Goal: Task Accomplishment & Management: Complete application form

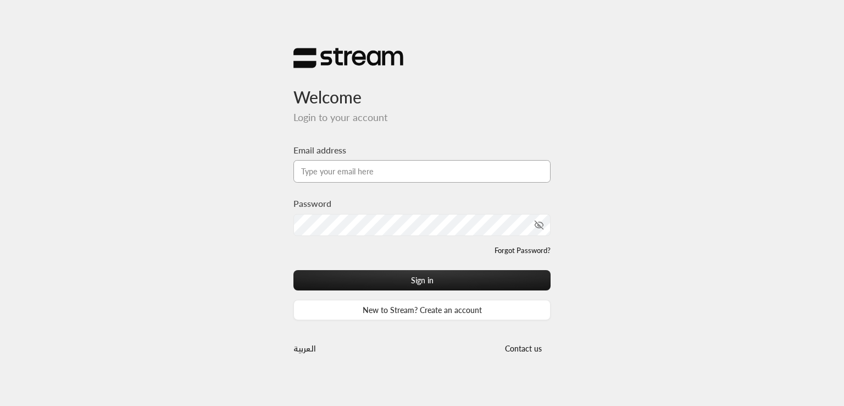
click at [455, 172] on input "Email address" at bounding box center [422, 171] width 257 height 23
type input "[PERSON_NAME][EMAIL_ADDRESS][DOMAIN_NAME]"
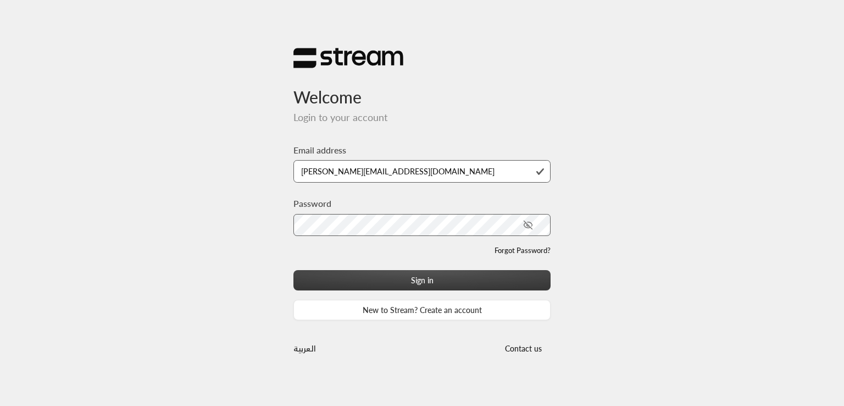
click at [447, 282] on button "Sign in" at bounding box center [422, 280] width 257 height 20
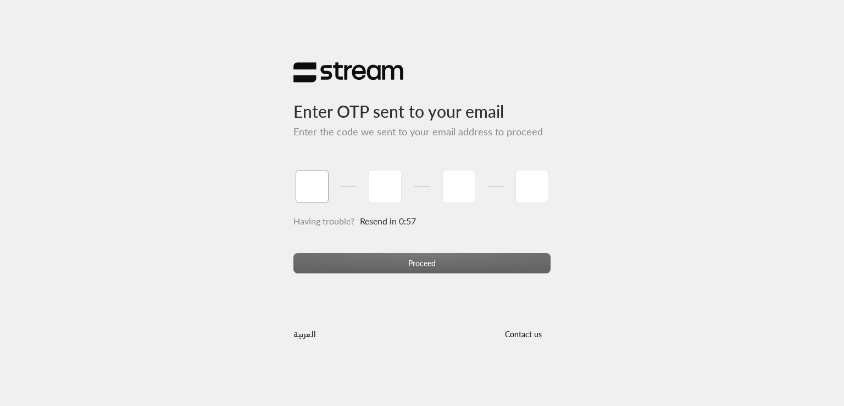
click at [324, 181] on input "tel" at bounding box center [312, 186] width 33 height 33
type input "1"
type input "2"
type input "3"
type input "4"
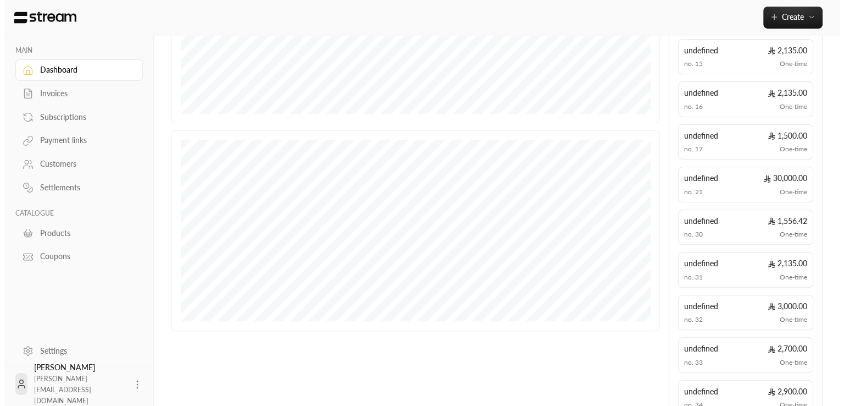
scroll to position [286, 0]
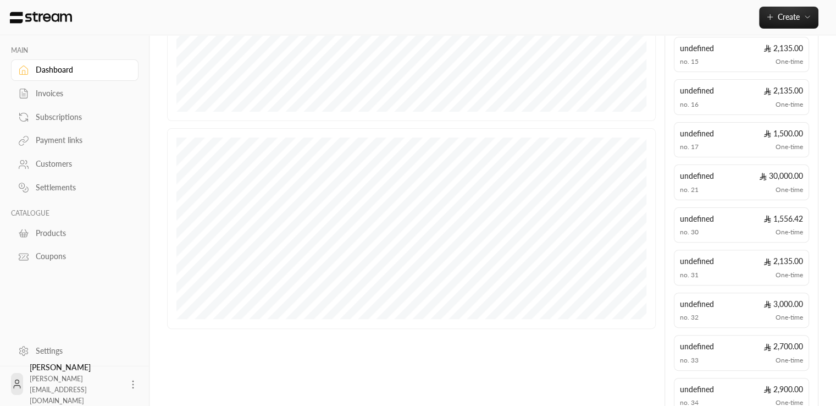
click at [117, 386] on div "Khalid Alsaeed khalid@streampay.sa" at bounding box center [75, 383] width 128 height 35
click at [128, 386] on icon at bounding box center [133, 384] width 11 height 11
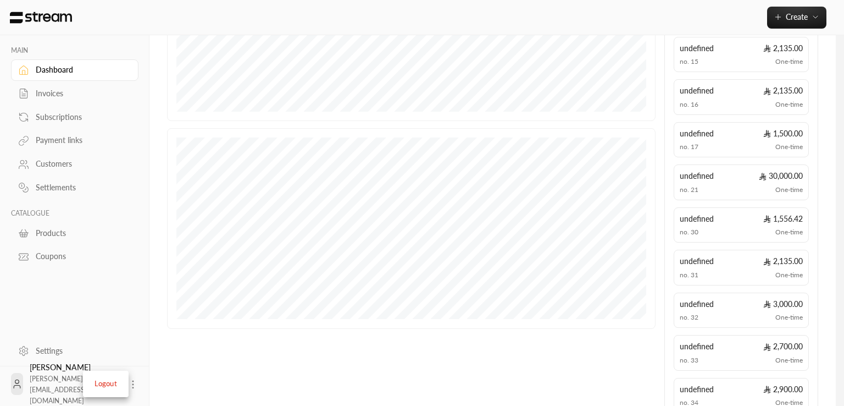
click at [115, 385] on li "Logout" at bounding box center [106, 384] width 40 height 18
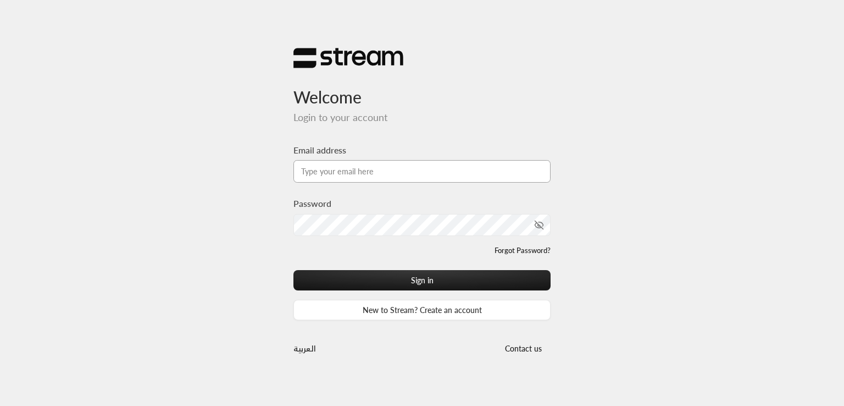
click at [389, 167] on input "Email address" at bounding box center [422, 171] width 257 height 23
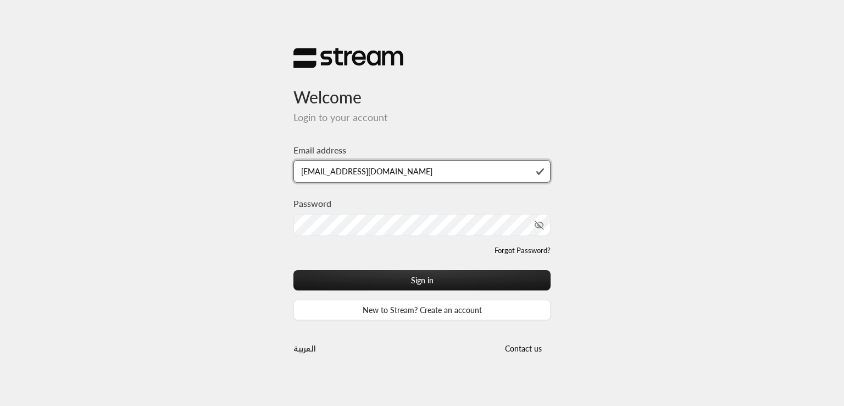
type input "[EMAIL_ADDRESS][DOMAIN_NAME]"
click at [294, 270] on button "Sign in" at bounding box center [422, 280] width 257 height 20
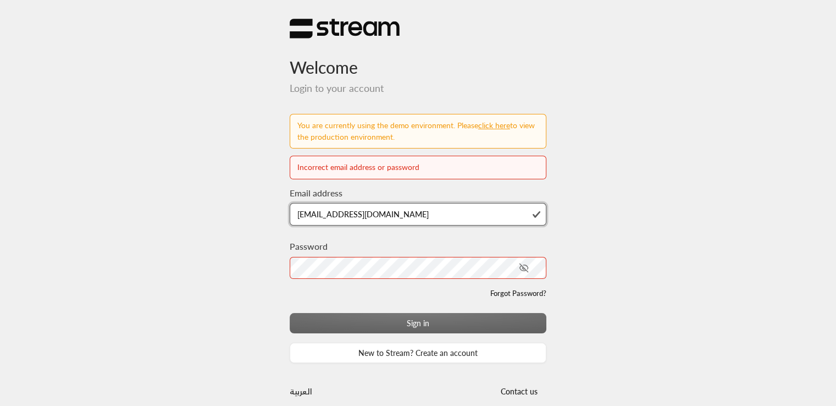
click at [318, 217] on input "[EMAIL_ADDRESS][DOMAIN_NAME]" at bounding box center [418, 214] width 257 height 23
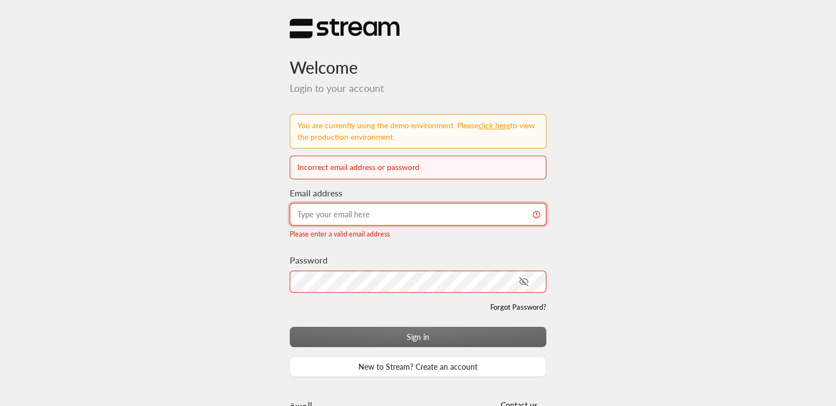
type input "[PERSON_NAME][EMAIL_ADDRESS][DOMAIN_NAME]"
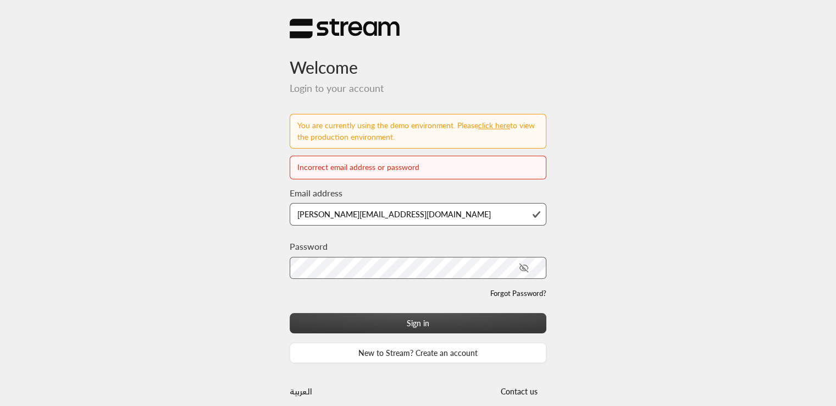
click at [374, 321] on button "Sign in" at bounding box center [418, 323] width 257 height 20
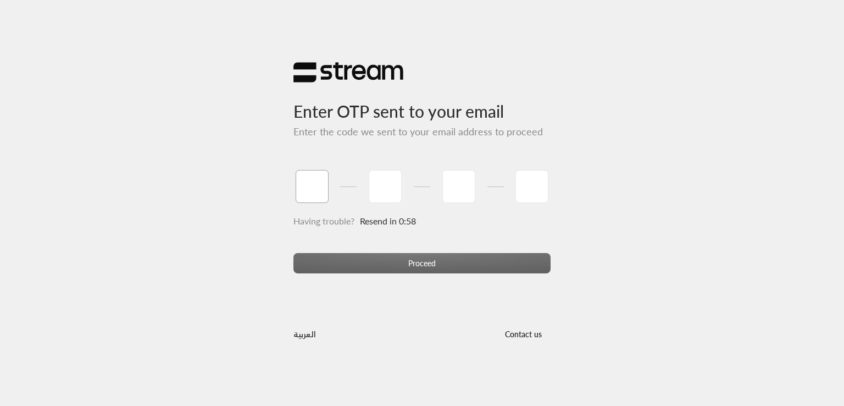
type input "1"
type input "2"
type input "3"
type input "4"
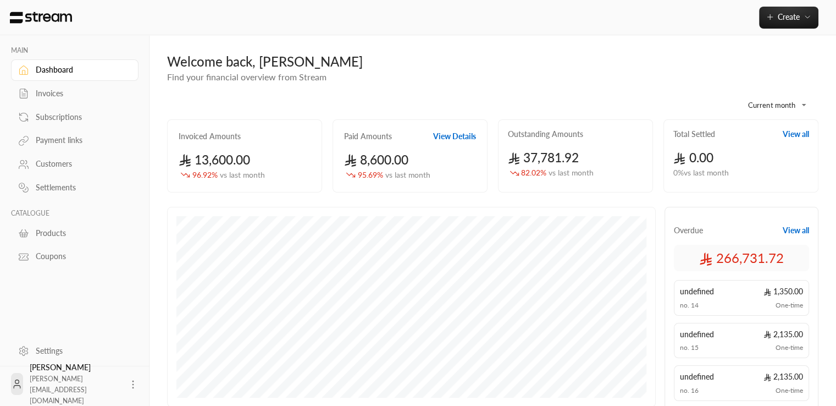
scroll to position [35, 0]
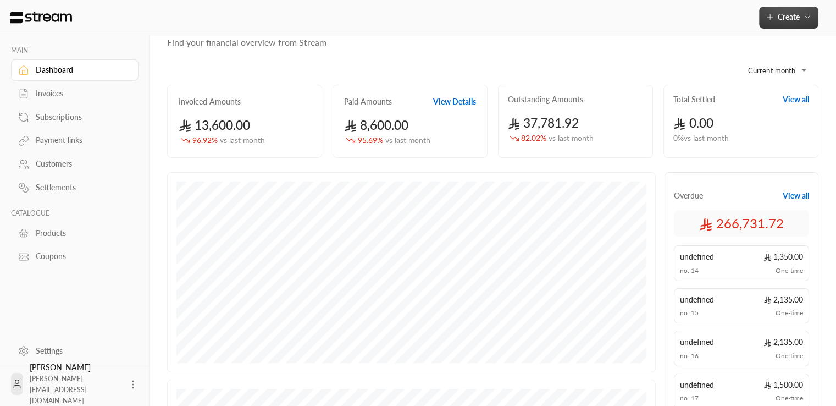
click at [781, 15] on span "Create" at bounding box center [789, 16] width 22 height 9
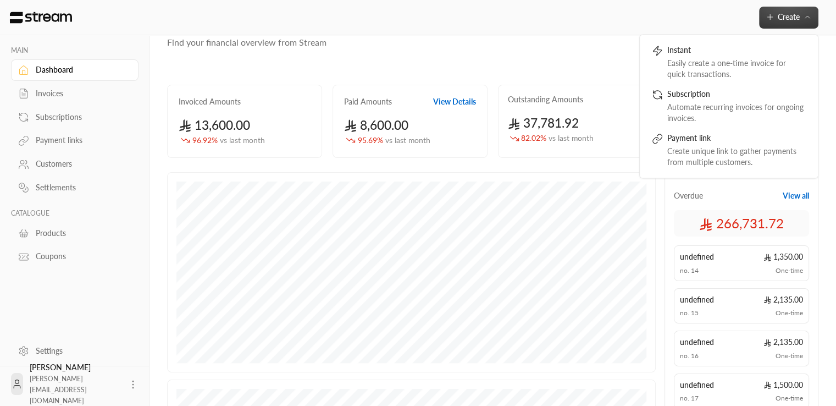
click at [67, 167] on div "Customers" at bounding box center [80, 163] width 89 height 11
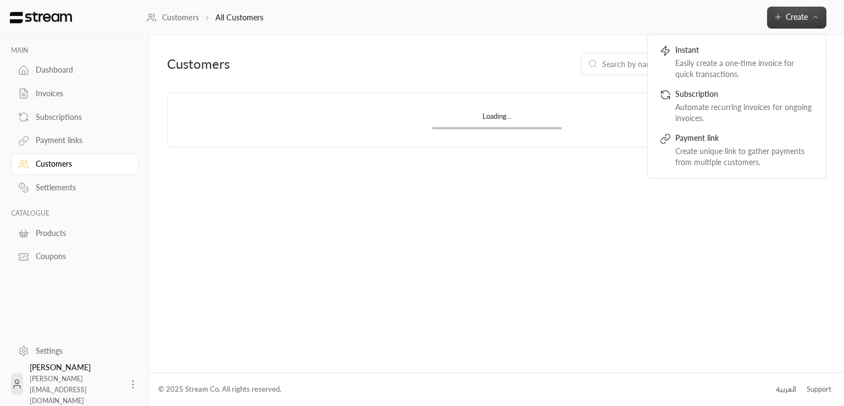
click at [643, 22] on div "Customers All Customers Create Instant Easily create a one-time invoice for qui…" at bounding box center [496, 17] width 698 height 35
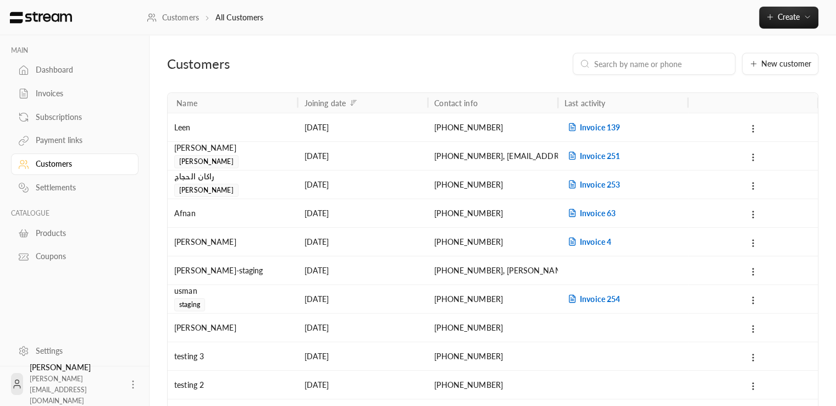
click at [649, 60] on input at bounding box center [661, 64] width 134 height 12
click at [792, 71] on button "New customer" at bounding box center [780, 64] width 76 height 22
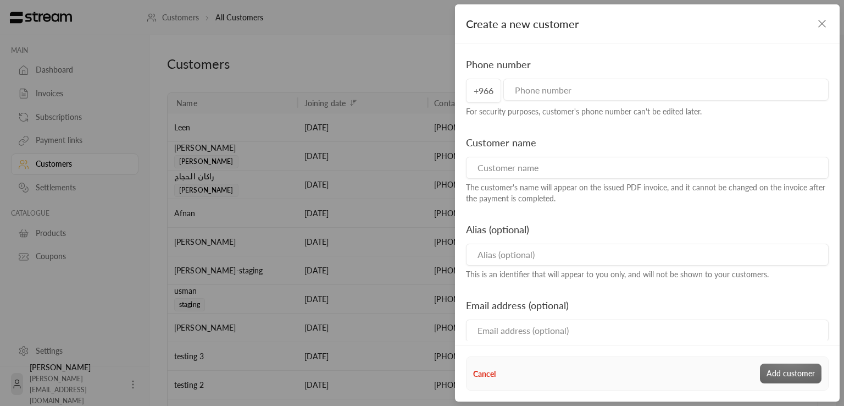
click at [573, 95] on input "tel" at bounding box center [666, 90] width 325 height 22
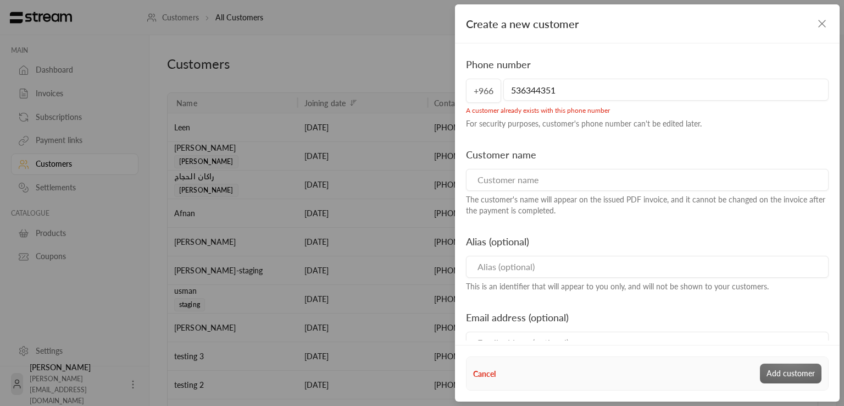
type input "536344351"
click at [540, 182] on input at bounding box center [647, 180] width 363 height 22
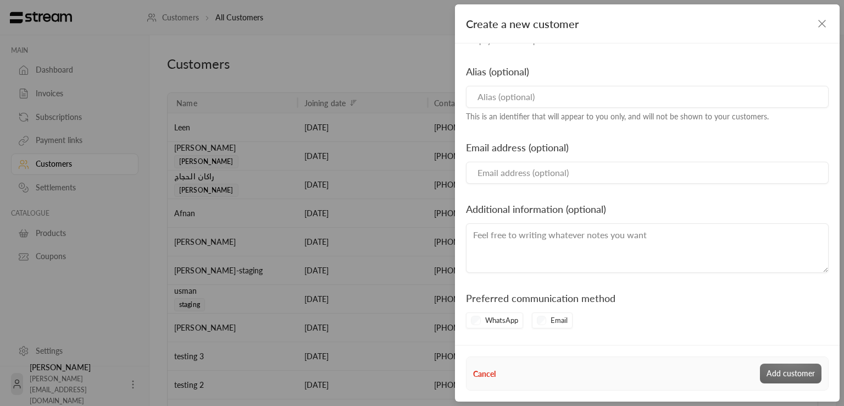
type input "asdf"
click at [484, 319] on div "WhatsApp" at bounding box center [494, 320] width 57 height 16
click at [797, 379] on div "Cancel Add customer" at bounding box center [647, 373] width 349 height 20
click at [793, 376] on div "Cancel Add customer" at bounding box center [647, 373] width 349 height 20
click at [523, 176] on input "Email" at bounding box center [647, 173] width 363 height 22
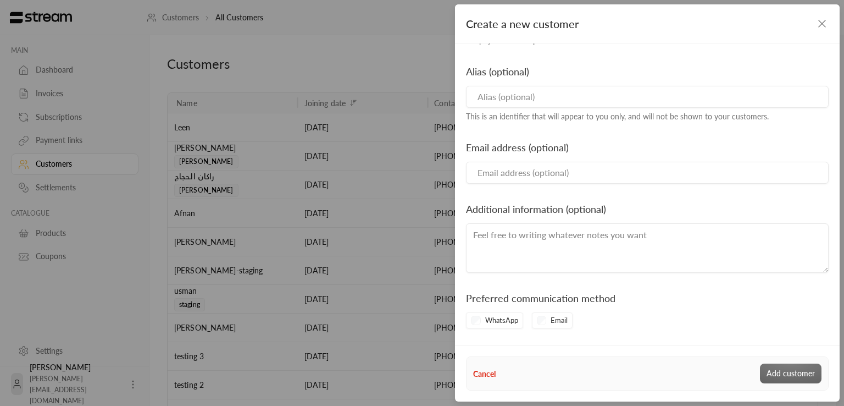
type input "[EMAIL_ADDRESS][DOMAIN_NAME]"
click at [805, 371] on div "Cancel Add customer" at bounding box center [647, 373] width 349 height 20
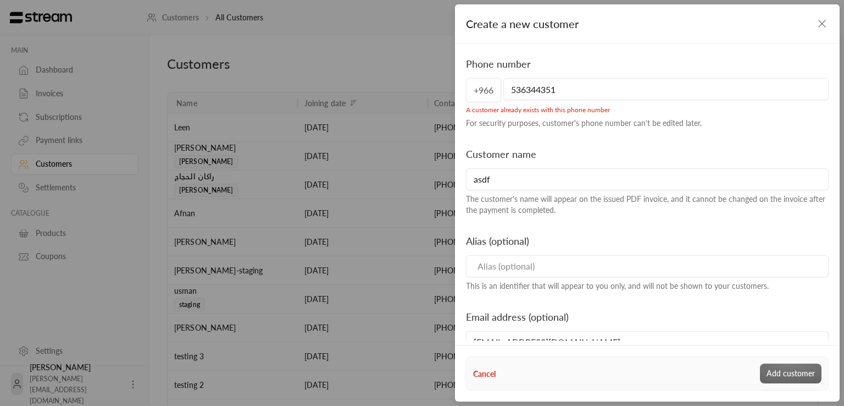
scroll to position [0, 0]
click at [413, 167] on div "Create a new customer Phone number [PHONE_NUMBER] A customer already exists wit…" at bounding box center [422, 203] width 844 height 406
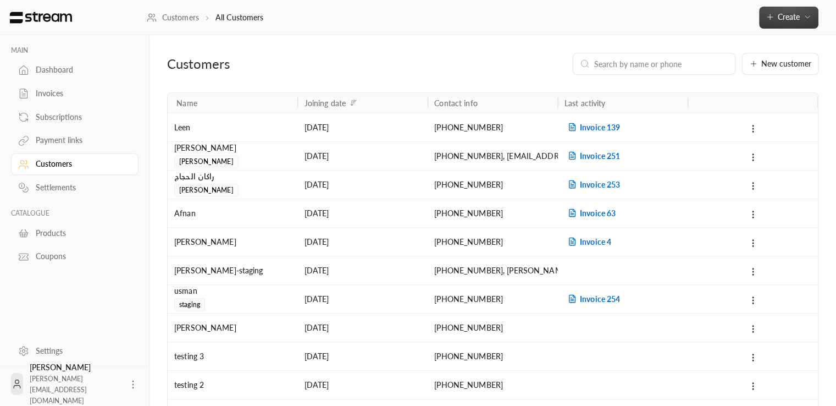
click at [809, 26] on button "Create" at bounding box center [788, 18] width 59 height 22
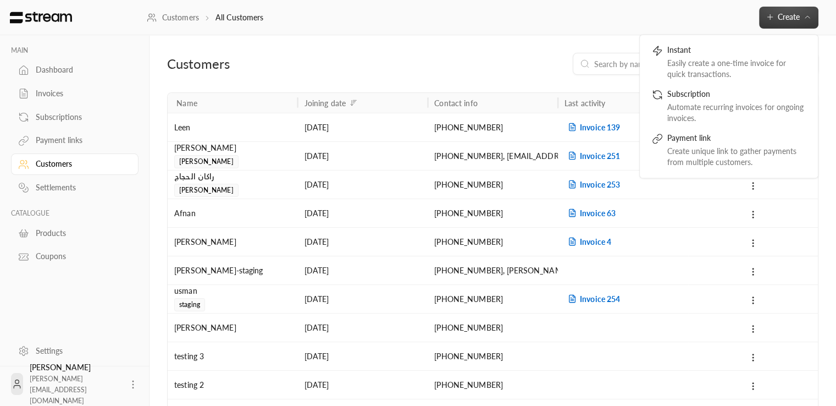
click at [59, 228] on div "Products" at bounding box center [80, 233] width 89 height 11
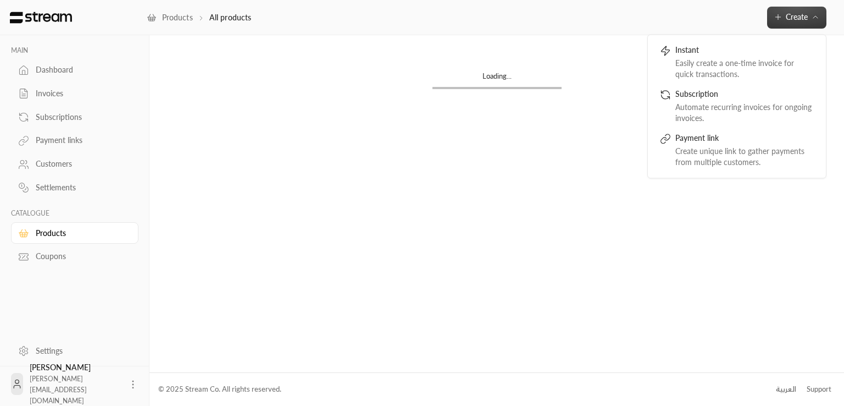
click at [578, 58] on div "Loading..." at bounding box center [497, 80] width 165 height 54
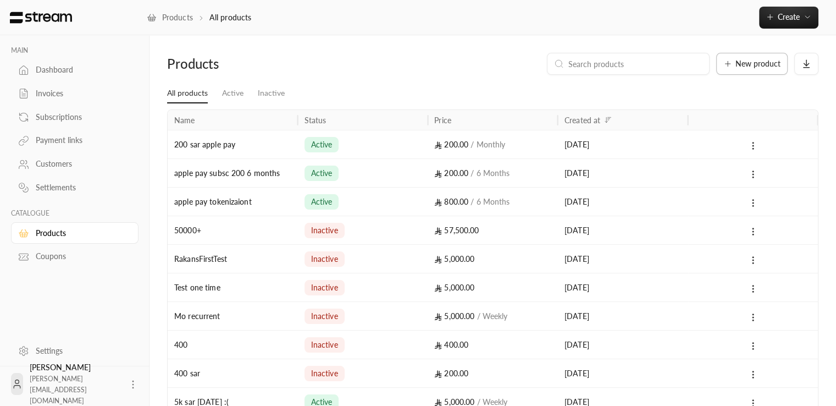
click at [778, 67] on span "New product" at bounding box center [758, 64] width 45 height 8
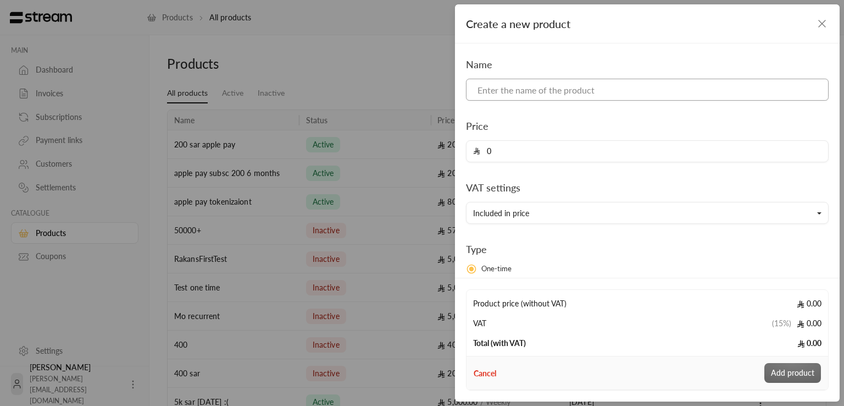
click at [614, 92] on input at bounding box center [647, 90] width 363 height 22
click at [528, 98] on input at bounding box center [647, 90] width 363 height 22
type input "Kaust"
click at [496, 146] on input "0" at bounding box center [650, 151] width 341 height 21
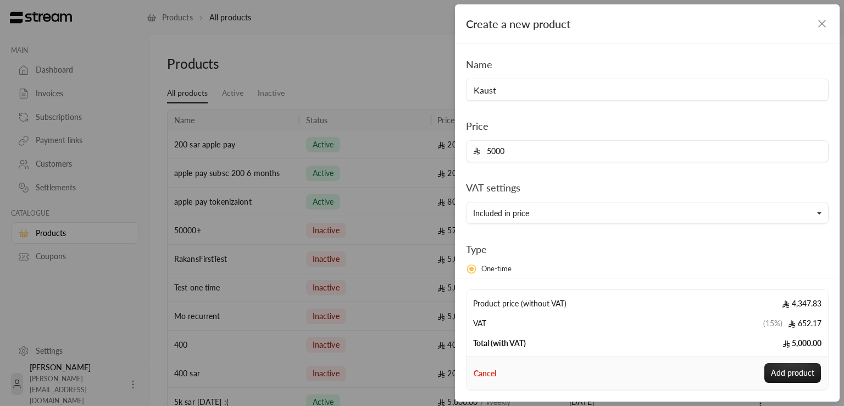
type input "5000"
click at [636, 174] on div "Name Kaust Price 5000 VAT settings Included in price Type One-time Recurring De…" at bounding box center [648, 224] width 374 height 335
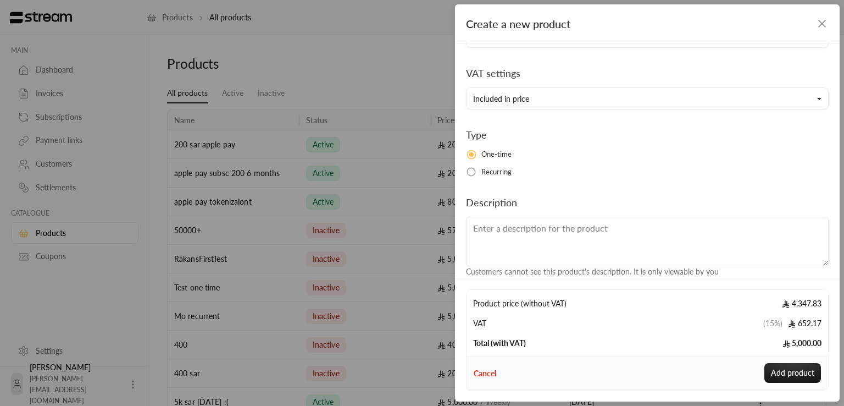
scroll to position [129, 0]
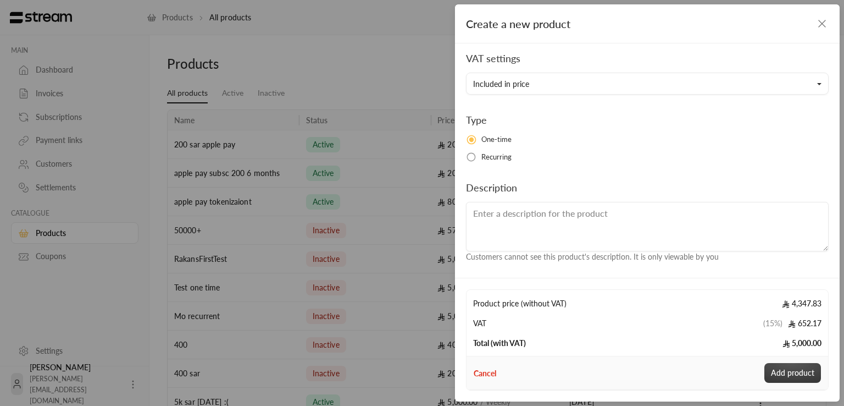
click at [793, 375] on button "Add product" at bounding box center [793, 373] width 57 height 20
type input "0"
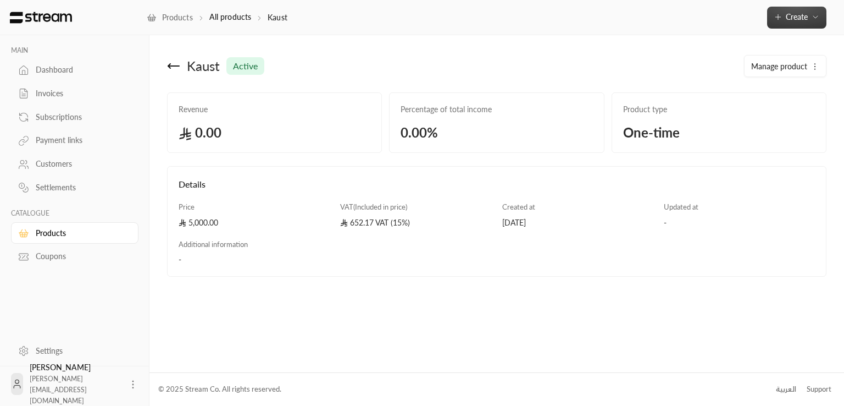
click at [809, 14] on span "Create" at bounding box center [797, 16] width 46 height 9
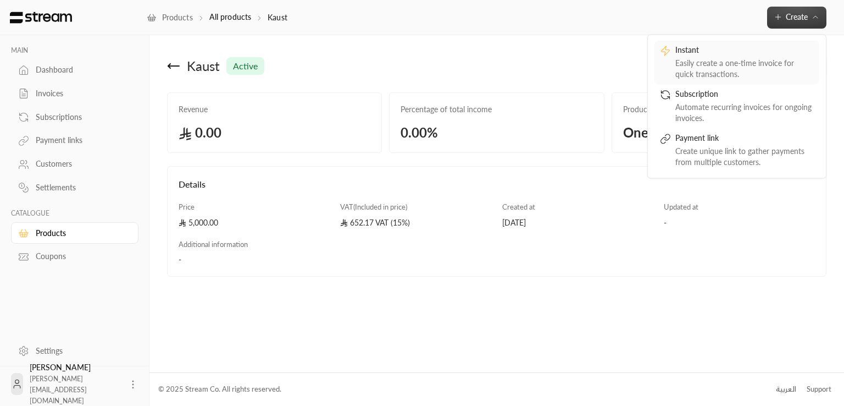
click at [697, 51] on div "Instant" at bounding box center [745, 51] width 139 height 13
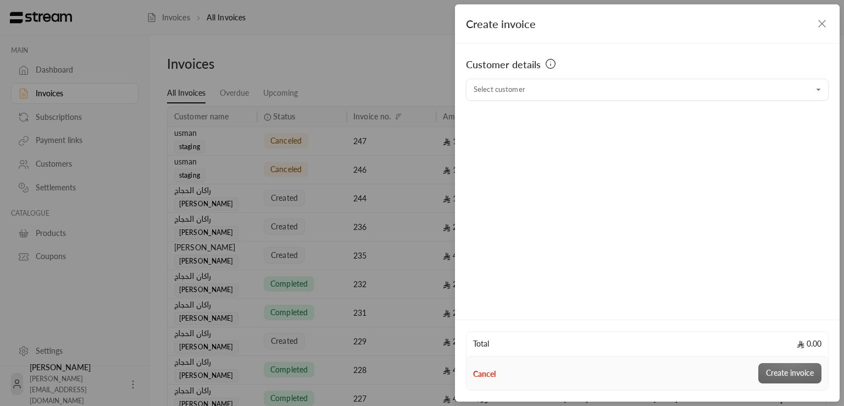
click at [172, 163] on div "Create invoice Customer details Select customer Select customer Total 0.00 Canc…" at bounding box center [422, 203] width 844 height 406
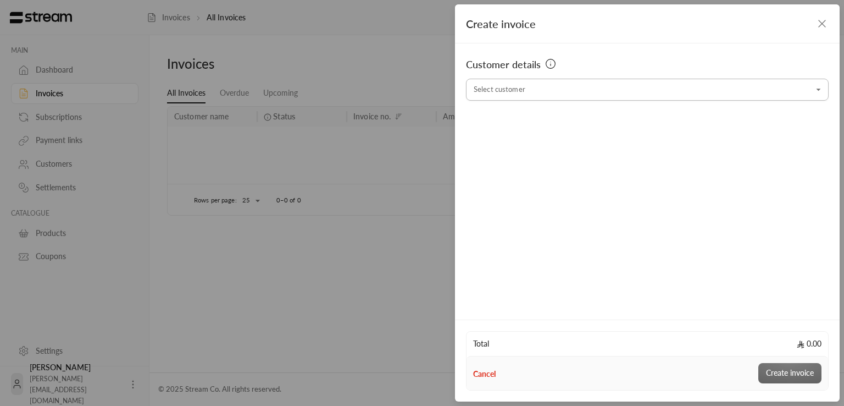
click at [544, 89] on input "Select customer" at bounding box center [647, 89] width 363 height 19
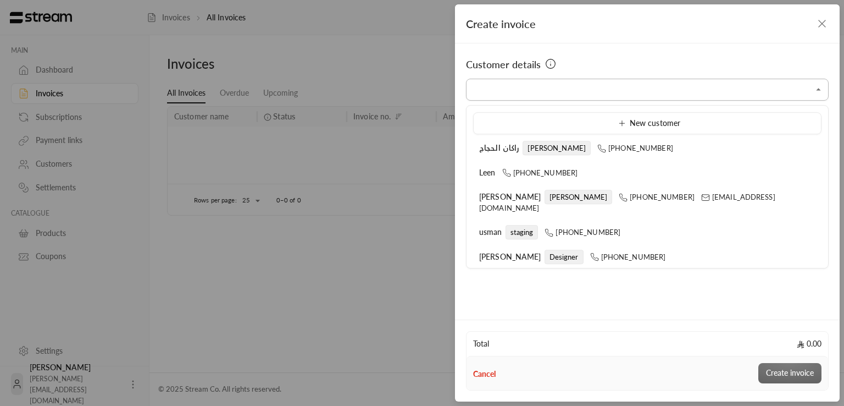
click at [546, 98] on input "Select customer" at bounding box center [647, 89] width 363 height 19
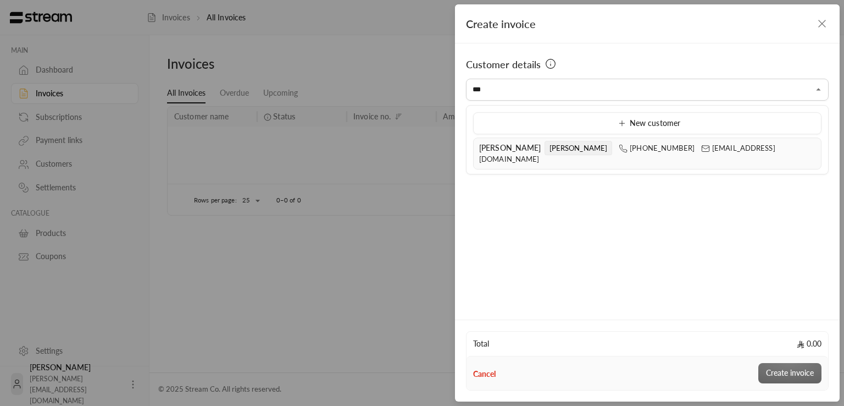
click at [545, 148] on span "[PERSON_NAME]" at bounding box center [579, 148] width 68 height 14
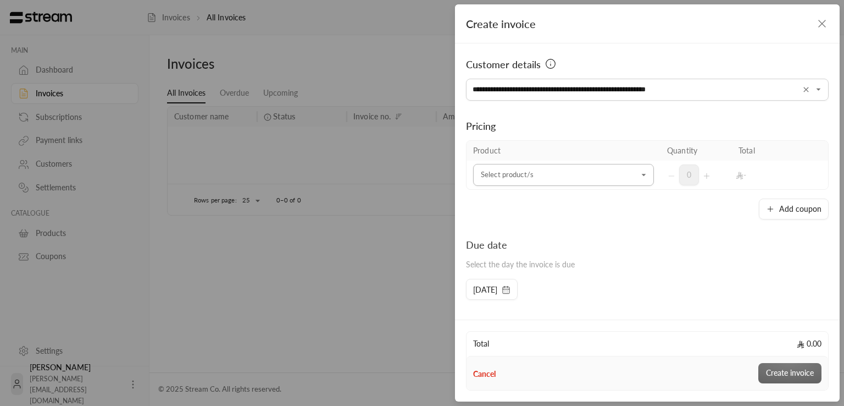
type input "**********"
click at [539, 172] on input "Select customer" at bounding box center [563, 174] width 181 height 19
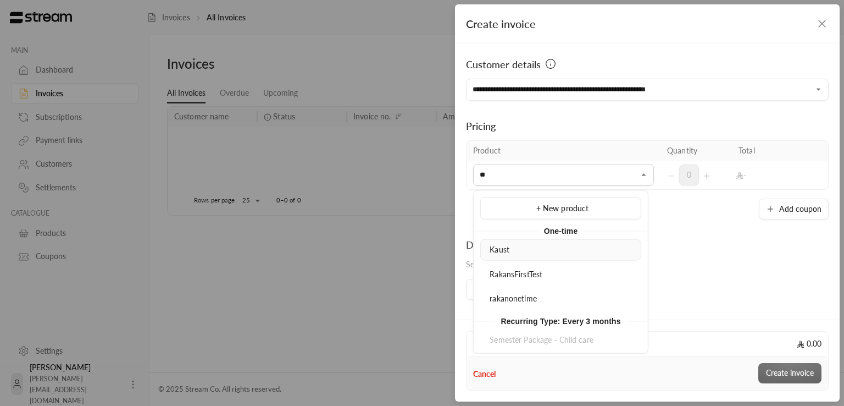
click at [522, 245] on div "Kaust" at bounding box center [561, 250] width 149 height 12
type input "**"
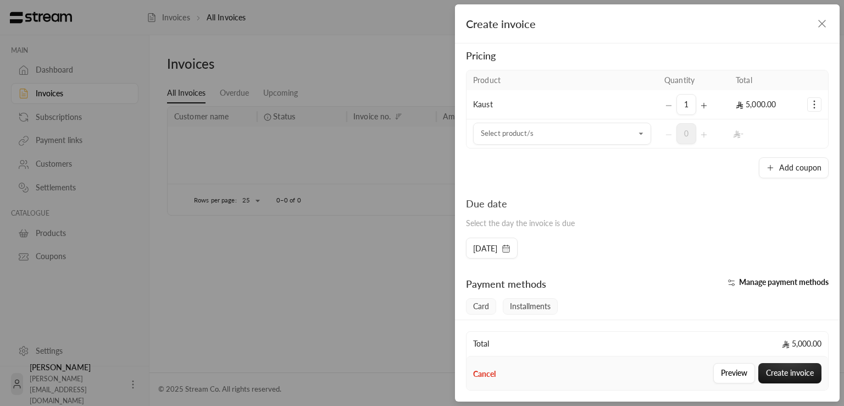
scroll to position [85, 0]
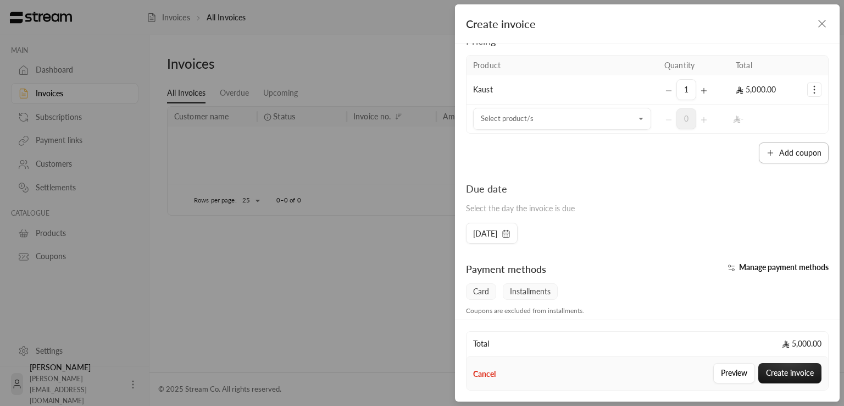
click at [766, 156] on icon "button" at bounding box center [770, 152] width 9 height 9
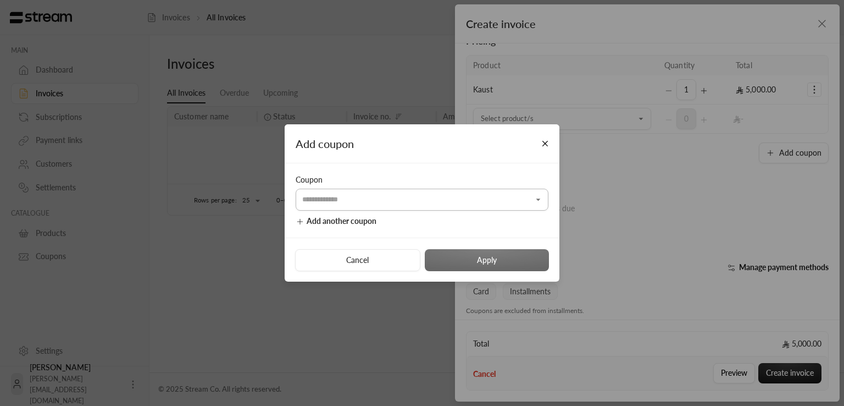
click at [539, 194] on icon "Open" at bounding box center [538, 199] width 11 height 11
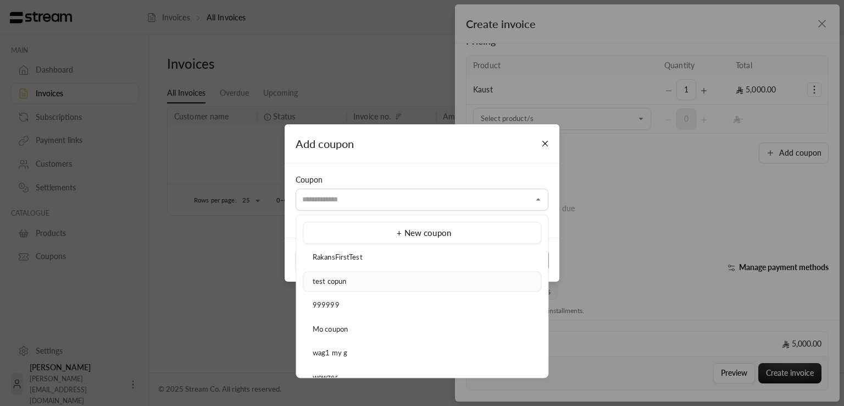
click at [374, 277] on div "test copun" at bounding box center [422, 281] width 226 height 11
type input "**********"
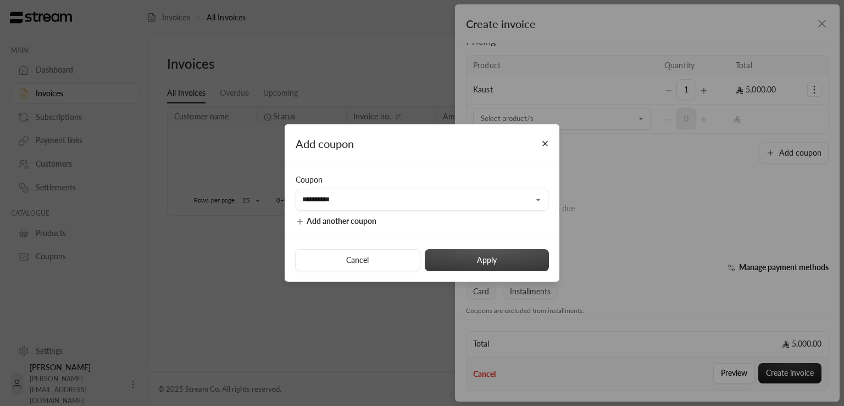
click at [482, 257] on button "Apply" at bounding box center [487, 260] width 124 height 22
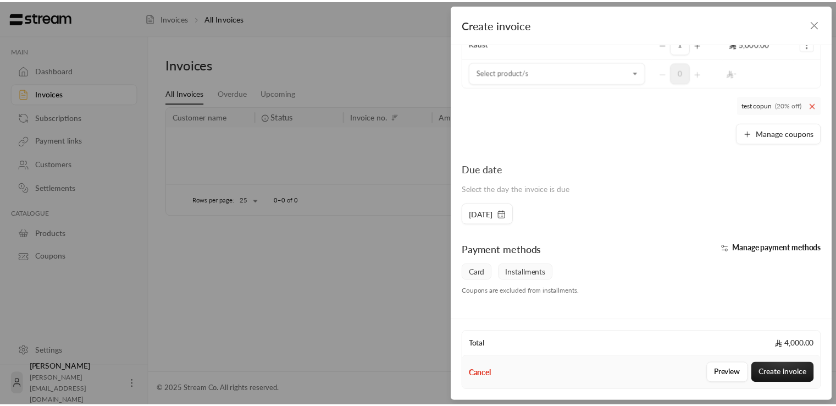
scroll to position [212, 0]
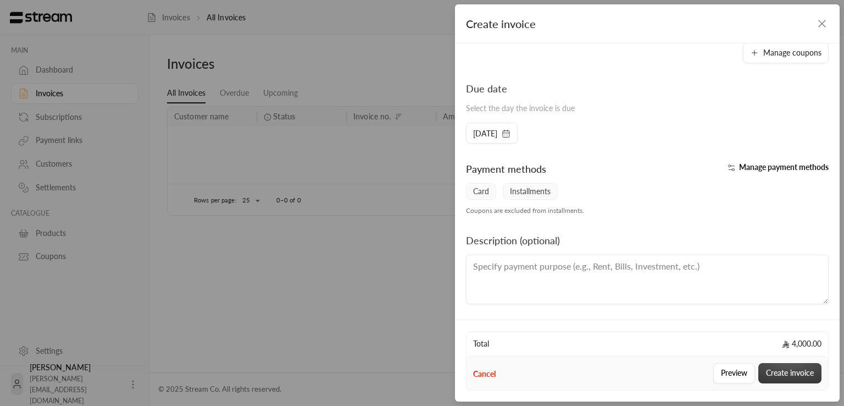
click at [780, 370] on button "Create invoice" at bounding box center [790, 373] width 63 height 20
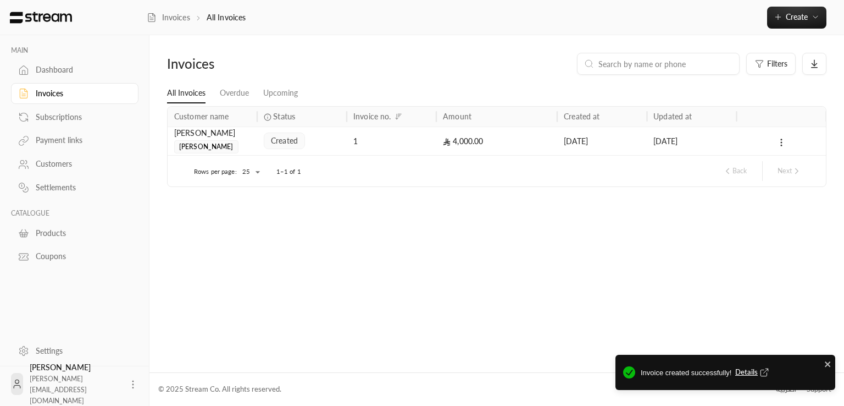
click at [741, 369] on span "Details" at bounding box center [754, 372] width 36 height 11
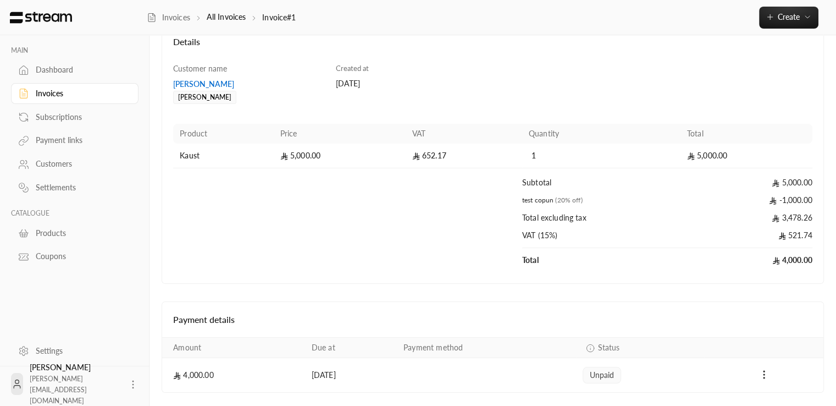
scroll to position [109, 0]
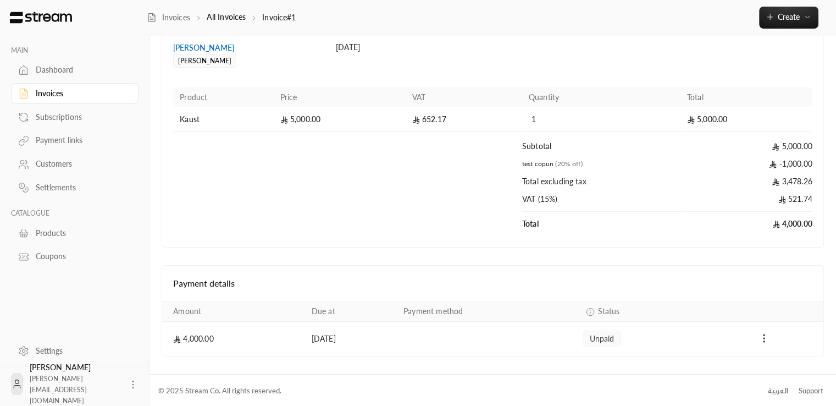
click at [64, 89] on div "Invoices" at bounding box center [80, 93] width 89 height 11
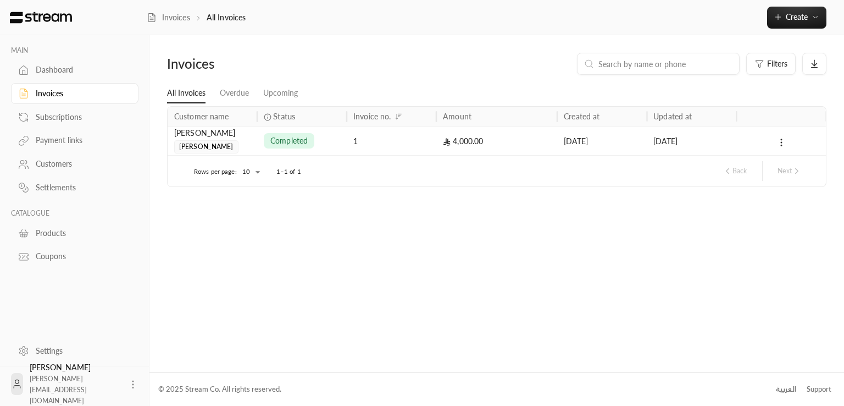
click at [273, 301] on div "Invoices Filters All Invoices Overdue Upcoming Customer name Status Invoice no.…" at bounding box center [497, 203] width 695 height 336
click at [256, 175] on body "MAIN Dashboard Invoices Subscriptions Payment links Customers Settlements CATAL…" at bounding box center [422, 203] width 844 height 406
click at [322, 232] on div at bounding box center [422, 203] width 844 height 406
